Goal: Check status: Check status

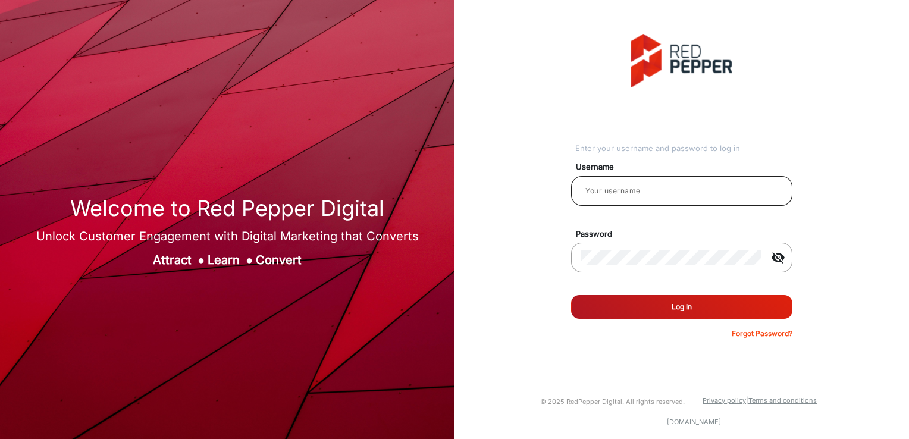
click at [612, 187] on input "email" at bounding box center [682, 191] width 202 height 14
click at [612, 196] on input "email" at bounding box center [682, 191] width 202 height 14
click at [612, 193] on input "email" at bounding box center [682, 191] width 202 height 14
click at [612, 194] on input "email" at bounding box center [682, 191] width 202 height 14
type input "r"
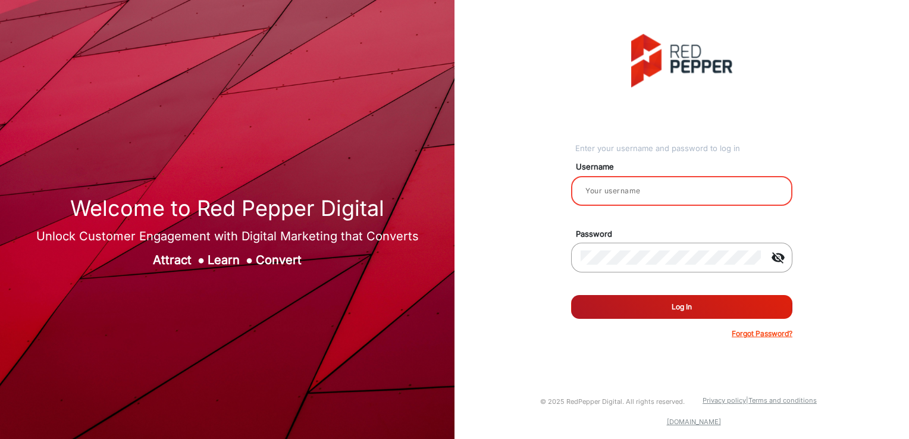
click at [612, 190] on input "email" at bounding box center [682, 191] width 202 height 14
type input "rachael"
click at [612, 270] on div at bounding box center [671, 257] width 181 height 33
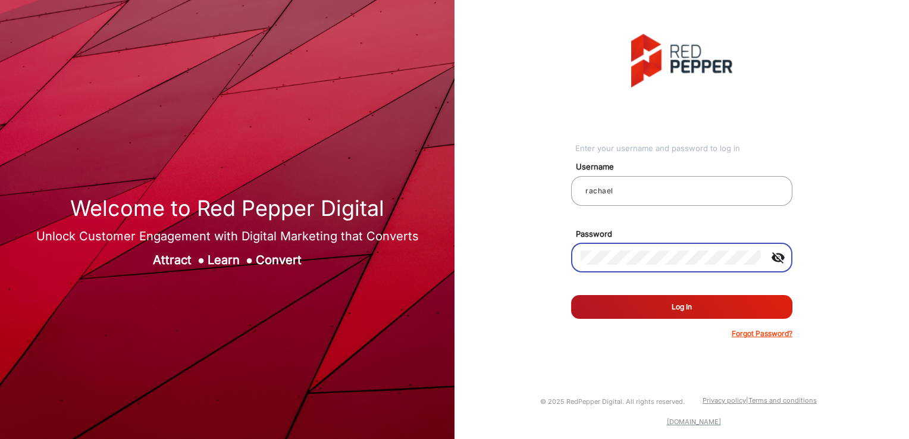
click at [571, 295] on button "Log In" at bounding box center [681, 307] width 221 height 24
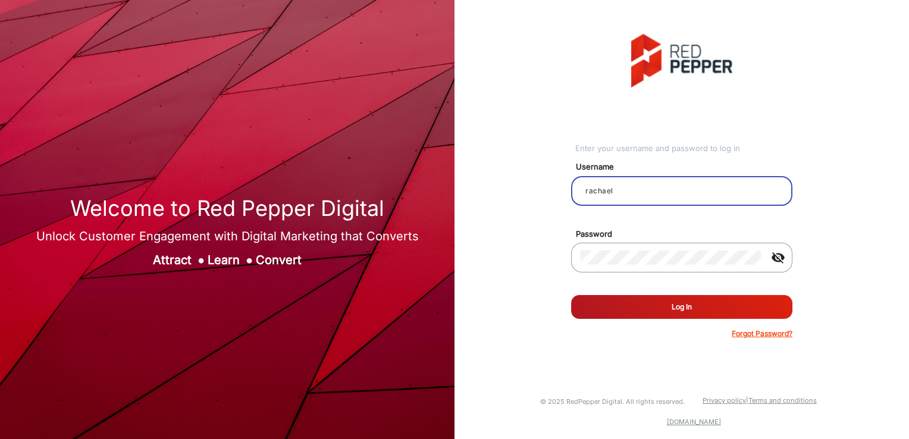
click at [612, 194] on input "rachael" at bounding box center [682, 191] width 202 height 14
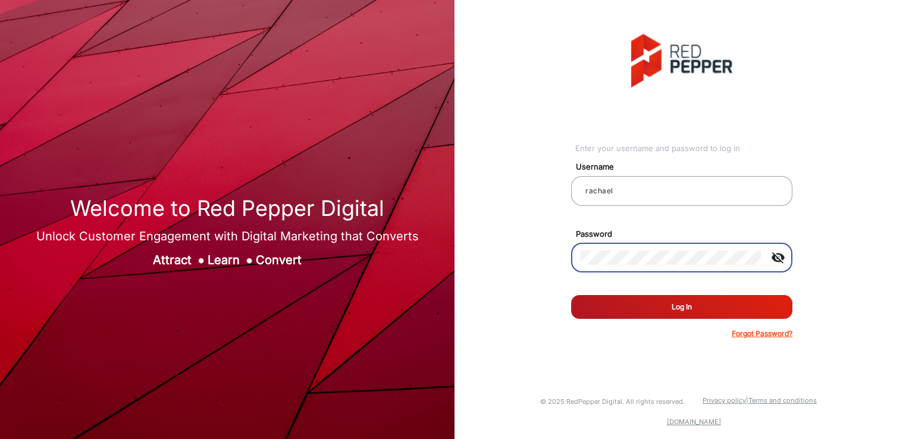
click at [539, 260] on div "Enter your username and password to log in Username rachael Password visibility…" at bounding box center [682, 186] width 473 height 373
click at [612, 191] on input "rachael" at bounding box center [682, 191] width 202 height 14
click at [612, 263] on div "visibility_off" at bounding box center [687, 257] width 212 height 33
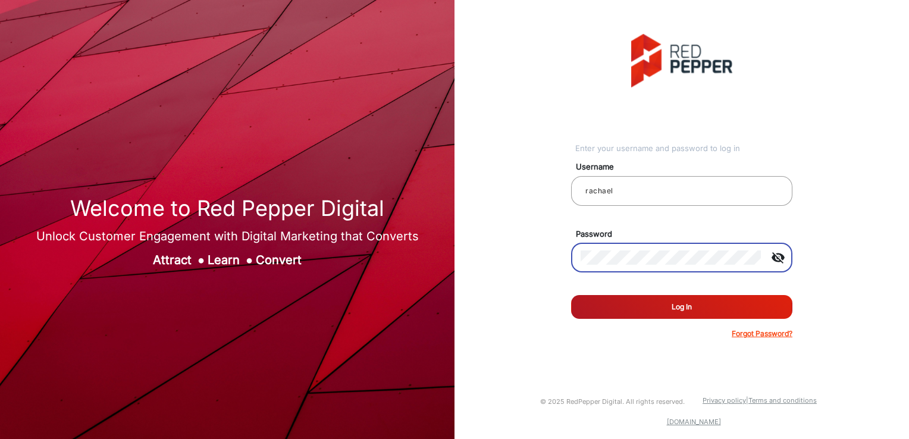
drag, startPoint x: 761, startPoint y: 252, endPoint x: 536, endPoint y: 282, distance: 227.5
click at [536, 282] on div "Enter your username and password to log in Username rachael Password visibility…" at bounding box center [682, 186] width 473 height 373
click at [612, 248] on div at bounding box center [671, 257] width 181 height 33
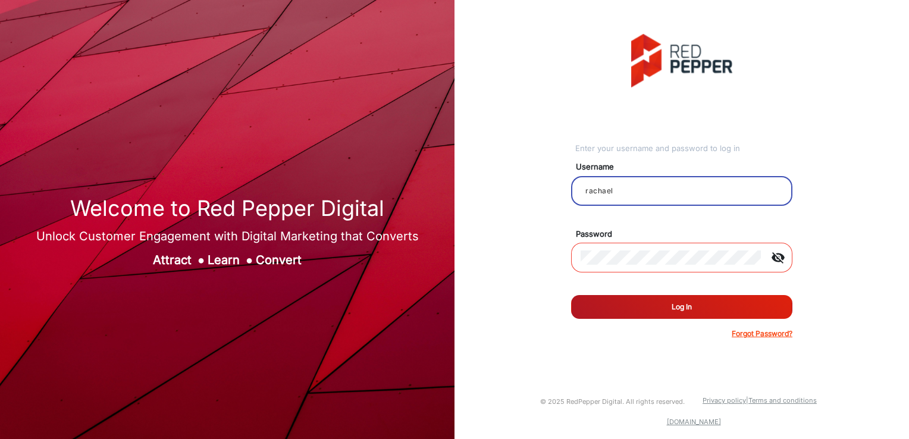
click at [612, 185] on input "rachael" at bounding box center [682, 191] width 202 height 14
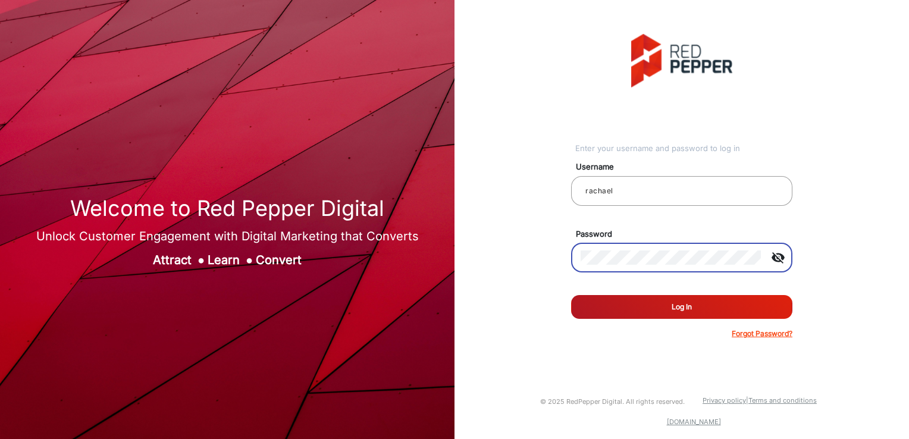
click at [612, 307] on button "Log In" at bounding box center [681, 307] width 221 height 24
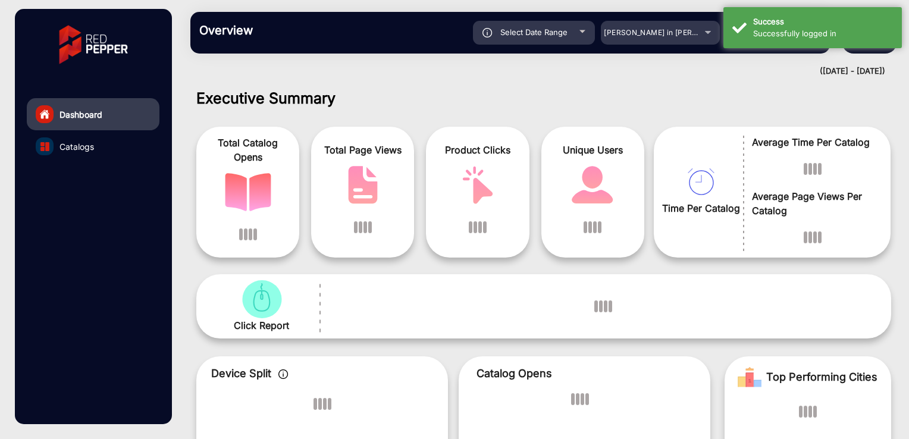
scroll to position [9, 0]
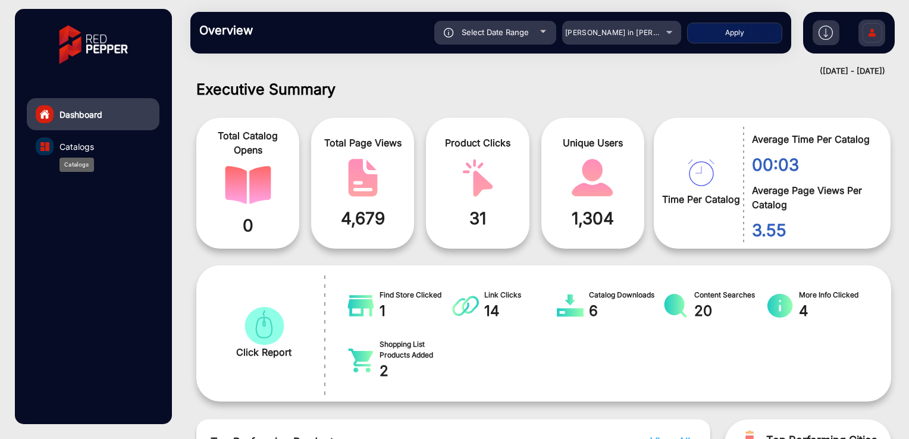
click at [93, 146] on span "Catalogs" at bounding box center [77, 146] width 35 height 12
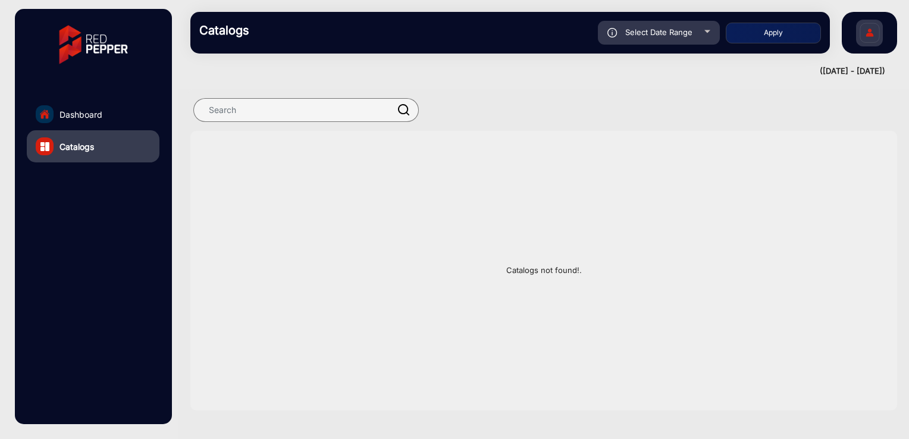
click at [105, 108] on link "Dashboard" at bounding box center [93, 114] width 133 height 32
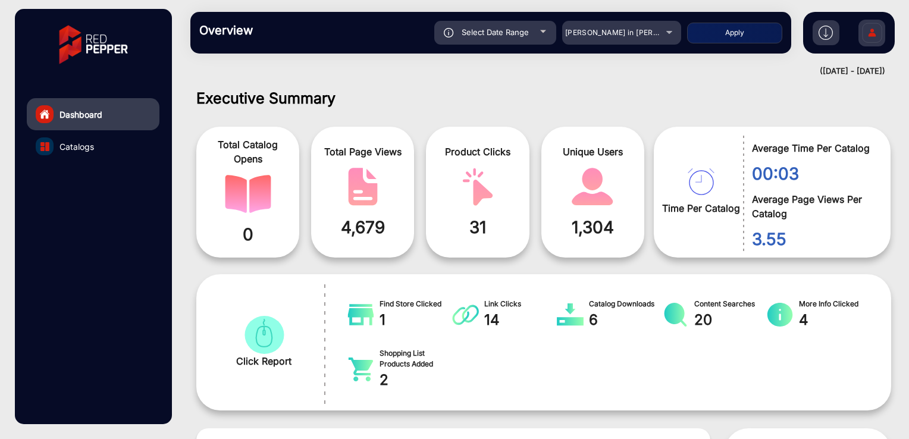
scroll to position [9, 0]
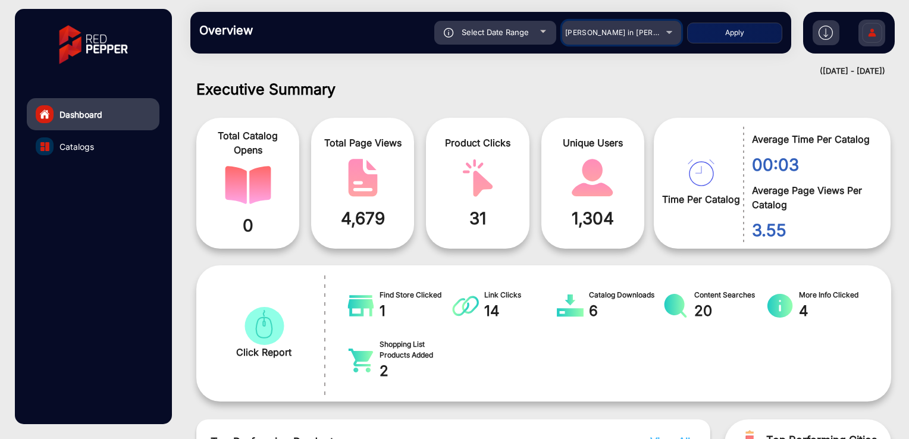
click at [612, 44] on mat-select "[PERSON_NAME] in [PERSON_NAME]" at bounding box center [621, 33] width 119 height 24
click at [612, 39] on div "[PERSON_NAME] in [PERSON_NAME]" at bounding box center [612, 33] width 95 height 14
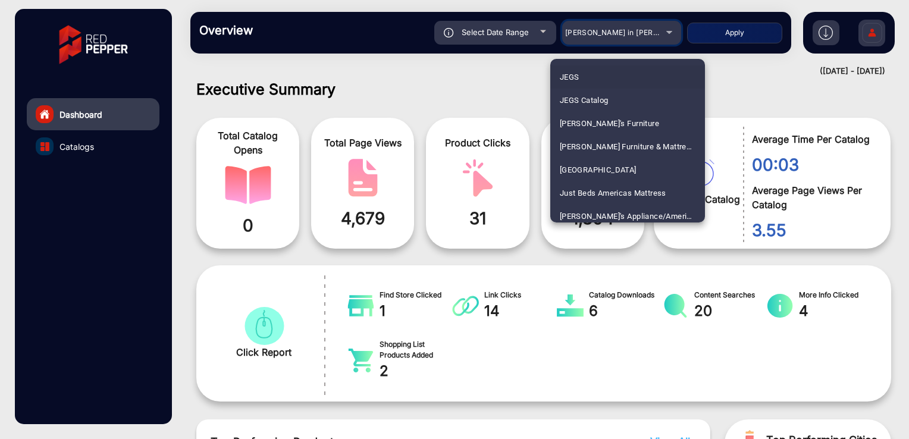
scroll to position [1667, 0]
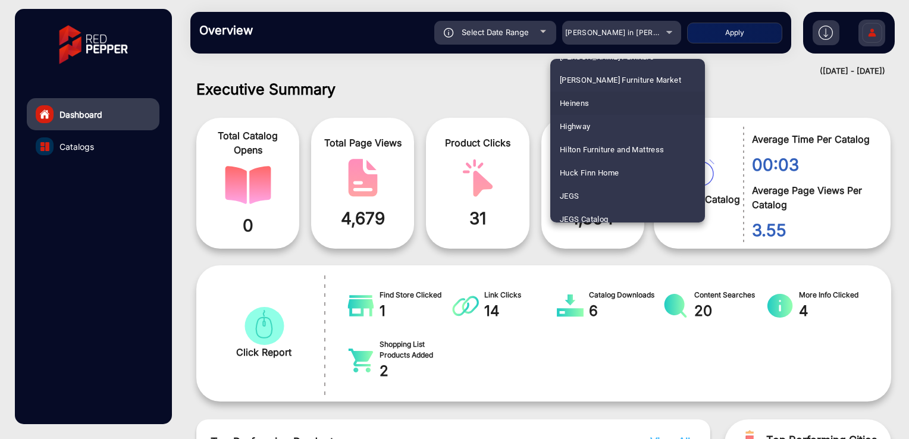
click at [612, 98] on mat-option "Heinens" at bounding box center [628, 103] width 155 height 23
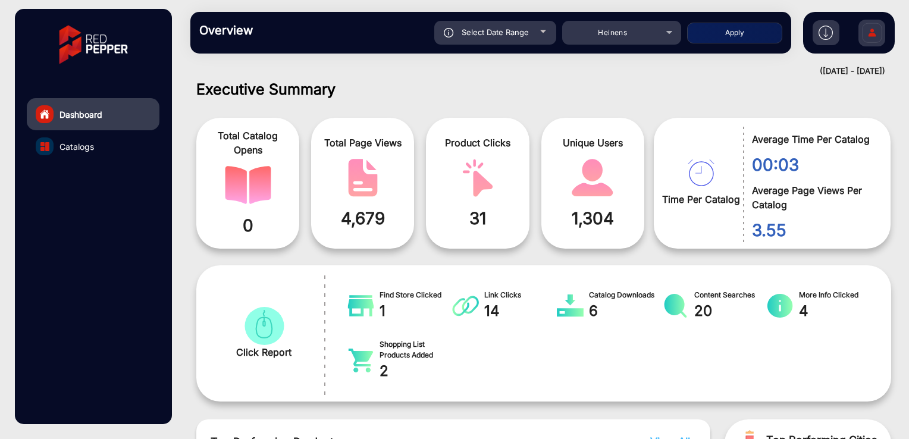
click at [536, 30] on div "Select Date Range" at bounding box center [496, 33] width 122 height 24
type input "[DATE]"
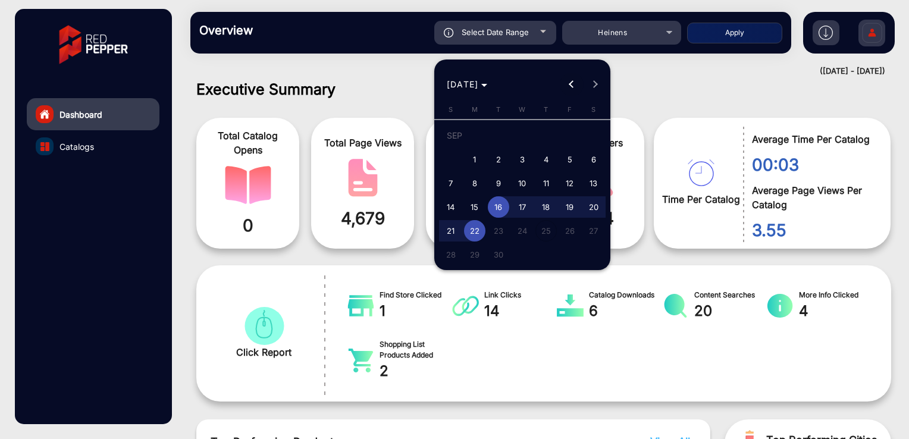
click at [567, 88] on span "Previous month" at bounding box center [572, 85] width 24 height 24
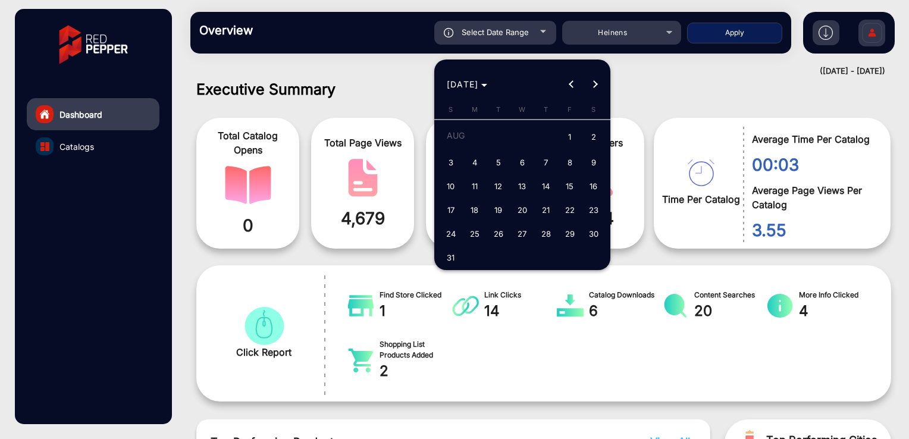
click at [576, 143] on span "1" at bounding box center [569, 138] width 21 height 24
type input "[DATE]"
click at [594, 80] on button "Next month" at bounding box center [596, 85] width 24 height 24
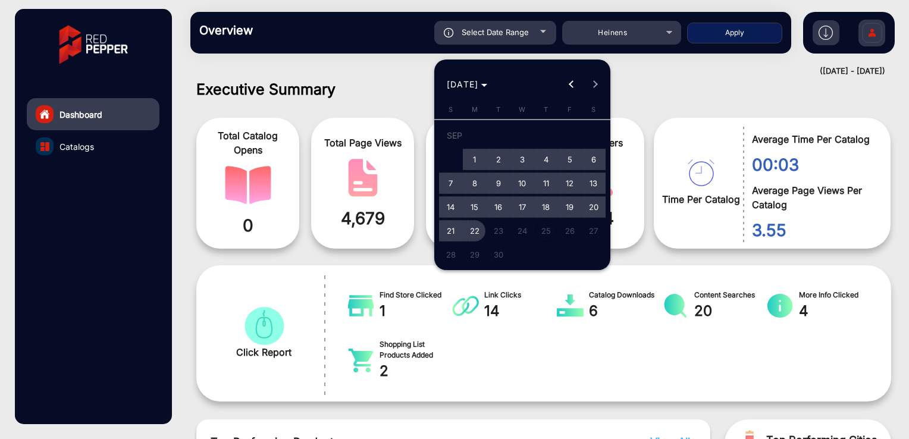
click at [474, 224] on span "22" at bounding box center [474, 230] width 21 height 21
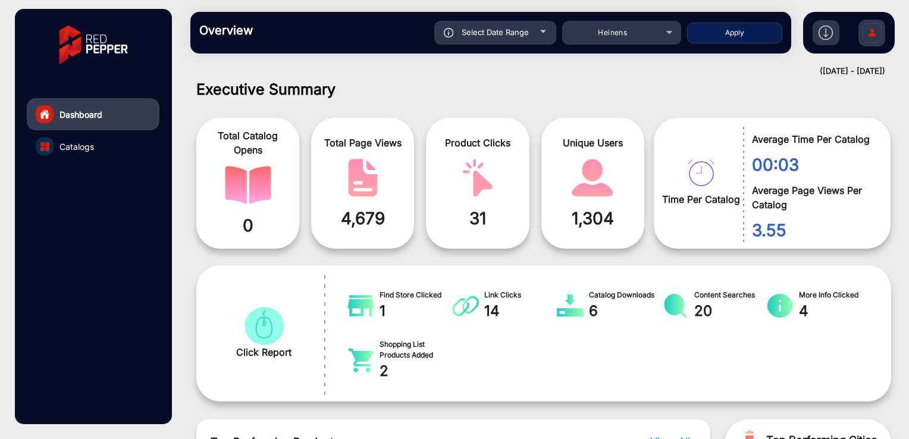
type input "[DATE]"
click at [612, 37] on button "Apply" at bounding box center [734, 33] width 95 height 21
type input "[DATE]"
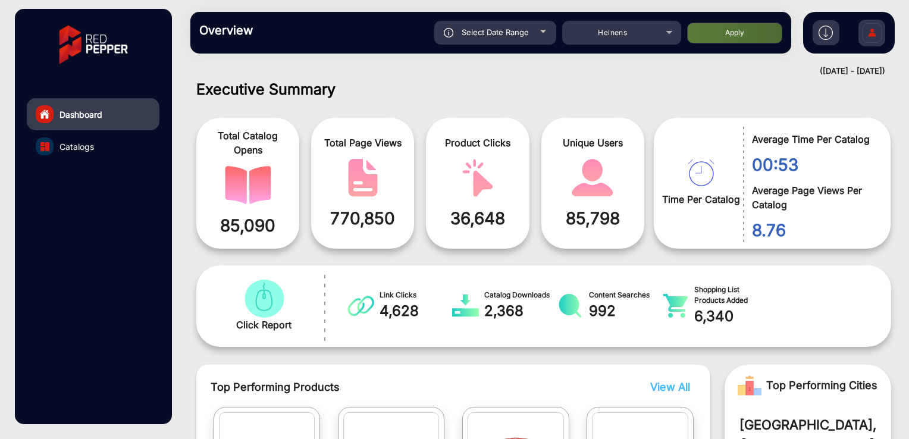
click at [489, 370] on span "Top Performing Products" at bounding box center [395, 387] width 368 height 16
click at [476, 90] on h1 "Executive Summary" at bounding box center [543, 89] width 695 height 18
